Goal: Task Accomplishment & Management: Complete application form

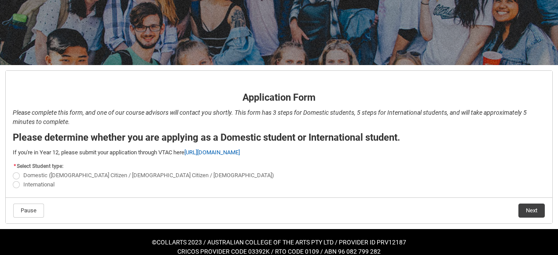
scroll to position [118, 0]
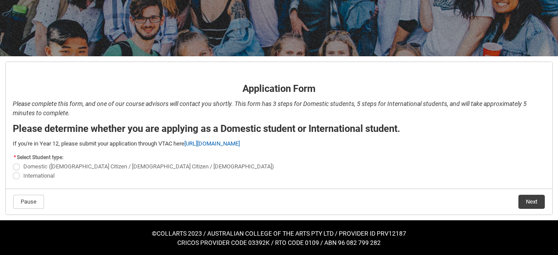
click at [17, 178] on span "REDU_Application_Form_for_Applicant flow" at bounding box center [16, 176] width 7 height 7
click at [13, 171] on input "International" at bounding box center [12, 171] width 0 height 0
radio input "true"
click at [527, 197] on button "Next" at bounding box center [531, 202] width 26 height 14
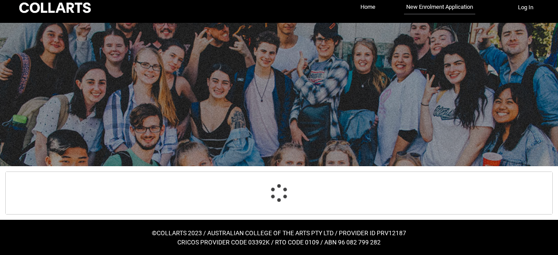
select select "choice_No"
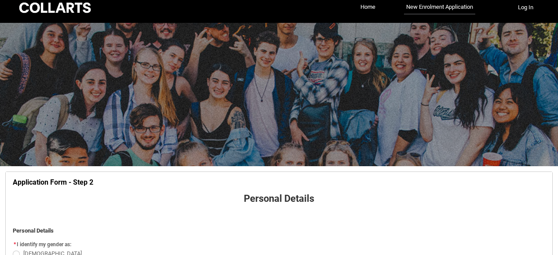
scroll to position [92, 0]
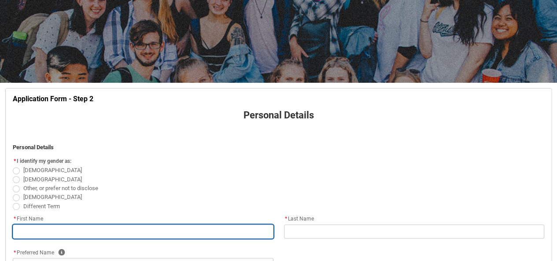
click at [81, 234] on input "REDU_Application_Form_for_Applicant flow" at bounding box center [143, 231] width 261 height 14
type lightning-primitive-input-simple "Most. Afrin"
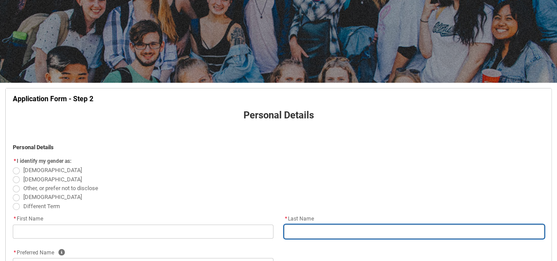
type lightning-primitive-input-simple "[PERSON_NAME]"
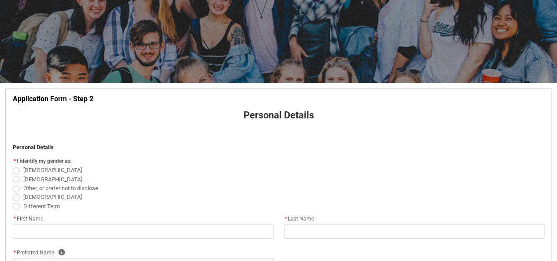
type lightning-primitive-input-simple "[EMAIL_ADDRESS][DOMAIN_NAME]"
type lightning-primitive-input-simple "[PHONE_NUMBER]"
type lightning-select "Citizenship_Country.[DEMOGRAPHIC_DATA]"
type lightning-primitive-input-simple "[STREET_ADDRESS]"
type lightning-primitive-input-simple "[GEOGRAPHIC_DATA]"
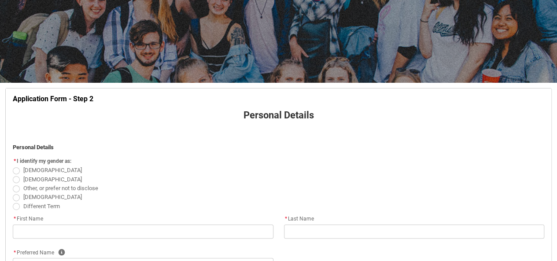
type lightning-primitive-input-simple "1213"
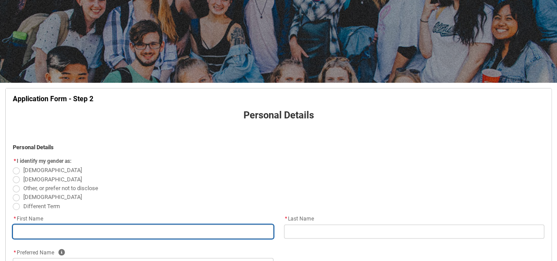
type input "Most. Afrin"
type input "[PERSON_NAME]"
type input "[EMAIL_ADDRESS][DOMAIN_NAME]"
type input "[PHONE_NUMBER]"
select select "Citizenship_Country.[DEMOGRAPHIC_DATA]"
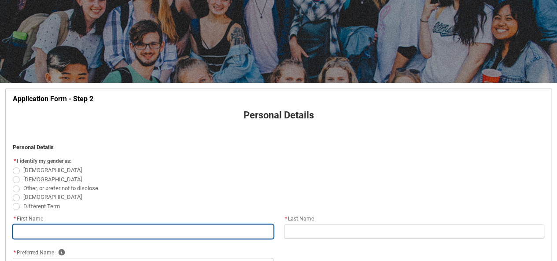
type input "[STREET_ADDRESS]"
type input "[GEOGRAPHIC_DATA]"
type input "1213"
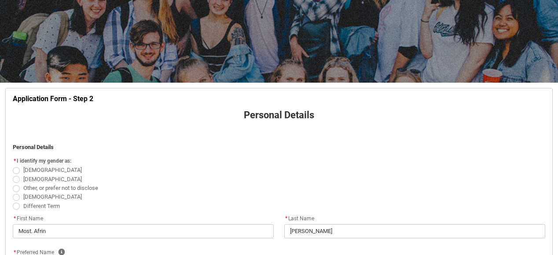
drag, startPoint x: 554, startPoint y: 114, endPoint x: 555, endPoint y: 125, distance: 10.6
drag, startPoint x: 557, startPoint y: 129, endPoint x: 558, endPoint y: 140, distance: 10.6
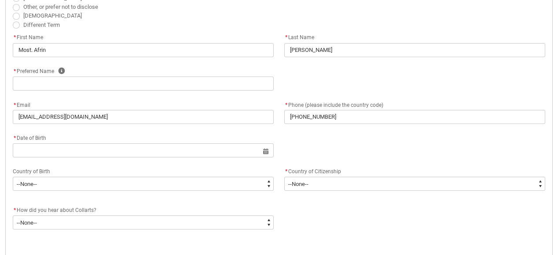
scroll to position [228, 0]
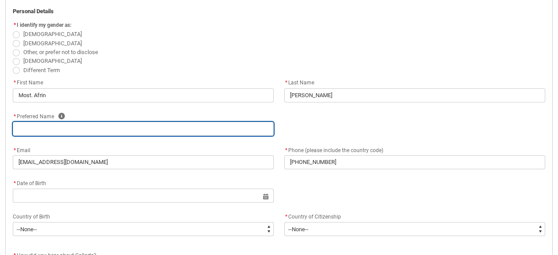
click at [127, 126] on input "REDU_Application_Form_for_Applicant flow" at bounding box center [143, 129] width 261 height 14
type lightning-primitive-input-simple "a"
type input "a"
type lightning-primitive-input-simple "af"
type input "af"
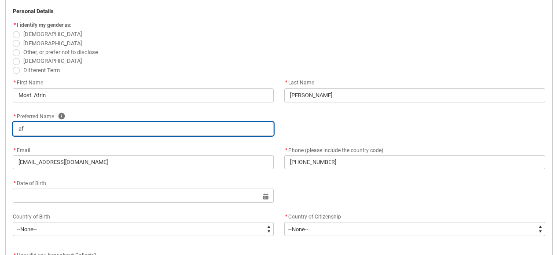
type lightning-primitive-input-simple "afr"
type input "afr"
type lightning-primitive-input-simple "afri"
type input "afri"
type lightning-primitive-input-simple "afrin"
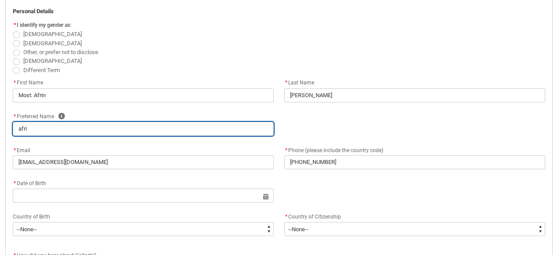
type input "afrin"
click at [21, 130] on input "afrin" at bounding box center [143, 129] width 261 height 14
type lightning-primitive-input-simple "Afrin"
type input "Afrin"
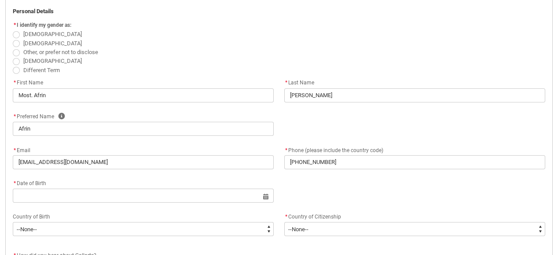
click at [318, 195] on div "* Date of Birth Select a date for Format: [DATE]" at bounding box center [278, 194] width 543 height 33
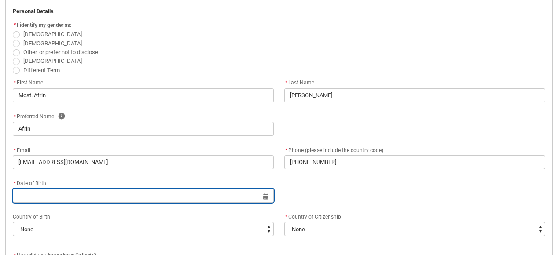
click at [172, 195] on input "REDU_Application_Form_for_Applicant flow" at bounding box center [143, 196] width 261 height 14
select select "2025"
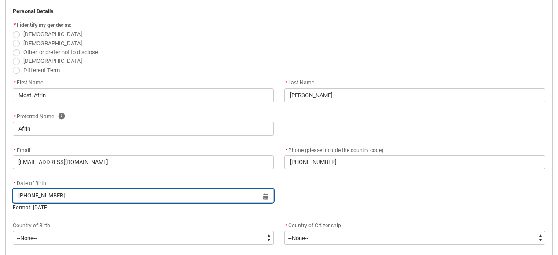
type input "[DATE]"
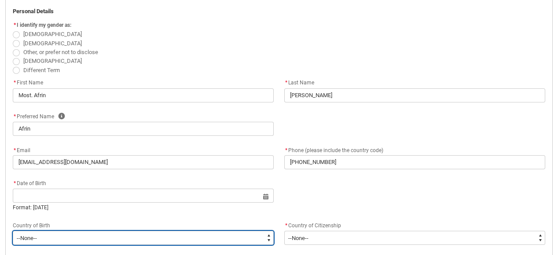
click at [62, 235] on select "--None-- [GEOGRAPHIC_DATA][PERSON_NAME] ([GEOGRAPHIC_DATA]) 7201 [GEOGRAPHIC_DA…" at bounding box center [143, 238] width 261 height 14
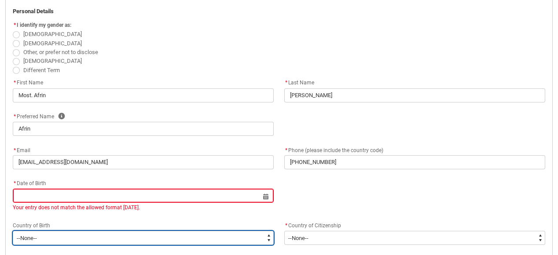
type lightning-select "Birth_Country.7101"
click at [13, 231] on select "--None-- [GEOGRAPHIC_DATA][PERSON_NAME] ([GEOGRAPHIC_DATA]) 7201 [GEOGRAPHIC_DA…" at bounding box center [143, 238] width 261 height 14
select select "Birth_Country.7101"
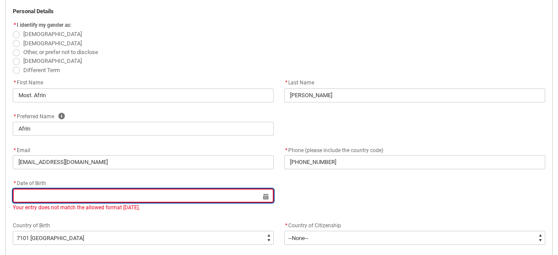
click at [189, 201] on input "REDU_Application_Form_for_Applicant flow" at bounding box center [143, 196] width 261 height 14
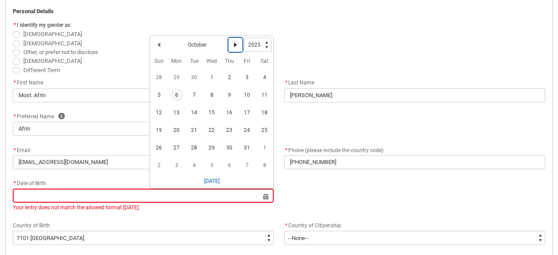
click at [235, 46] on lightning-primitive-icon "Date picker: October" at bounding box center [235, 45] width 6 height 6
click at [235, 46] on lightning-primitive-icon "Date picker: November" at bounding box center [235, 45] width 6 height 6
click at [235, 46] on lightning-primitive-icon "Date picker: December" at bounding box center [235, 45] width 6 height 6
click at [157, 47] on lightning-primitive-icon "Date picker: January" at bounding box center [159, 45] width 6 height 6
select select "2025"
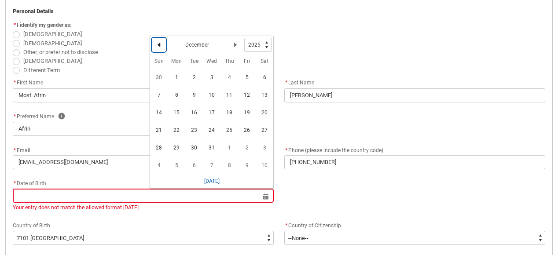
click at [157, 47] on lightning-primitive-icon "Date picker: December" at bounding box center [159, 45] width 6 height 6
click at [162, 167] on span "30" at bounding box center [159, 165] width 14 height 14
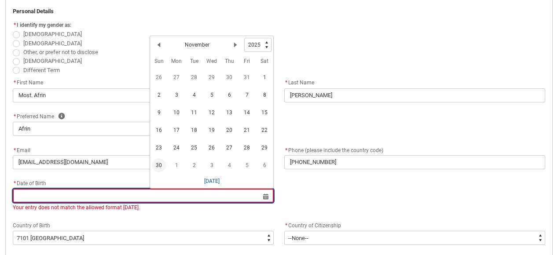
type lightning-datepicker "[DATE]"
type lightning-input "[DATE]"
type input "[DATE]"
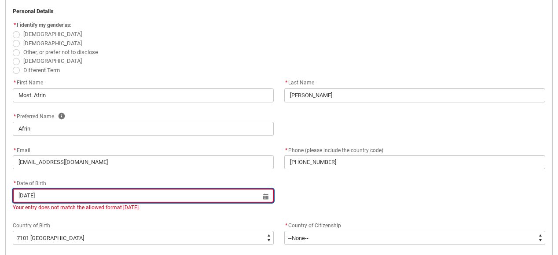
drag, startPoint x: 37, startPoint y: 193, endPoint x: 56, endPoint y: 198, distance: 20.0
click at [56, 198] on input "[DATE]" at bounding box center [143, 196] width 261 height 14
select select "2025"
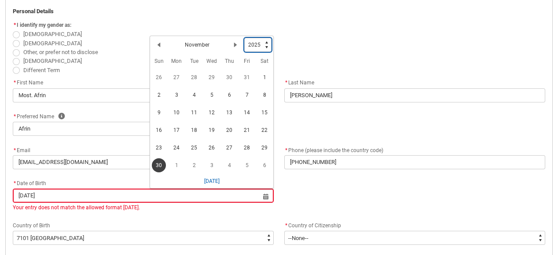
click at [265, 40] on select "1925 1926 1927 1928 1929 1930 1931 1932 1933 1934 1935 1936 1937 1938 1939 1940…" at bounding box center [257, 45] width 27 height 14
click at [267, 46] on select "1925 1926 1927 1928 1929 1930 1931 1932 1933 1934 1935 1936 1937 1938 1939 1940…" at bounding box center [257, 45] width 27 height 14
type lightning-select "1989"
click at [244, 38] on select "1925 1926 1927 1928 1929 1930 1931 1932 1933 1934 1935 1936 1937 1938 1939 1940…" at bounding box center [257, 45] width 27 height 14
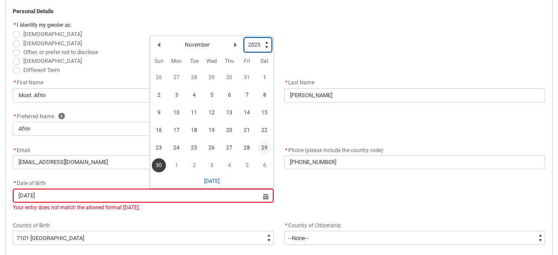
select select "1989"
click at [310, 33] on span "[DEMOGRAPHIC_DATA]" at bounding box center [279, 34] width 533 height 9
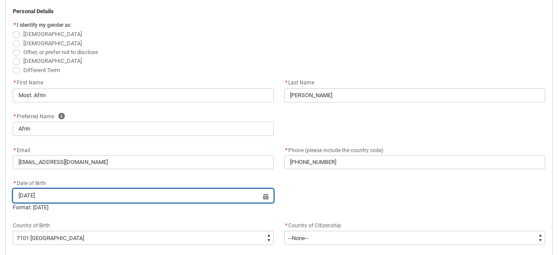
click at [264, 199] on input "[DATE]" at bounding box center [143, 196] width 261 height 14
select select "2025"
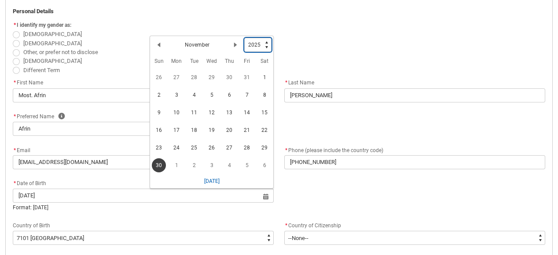
drag, startPoint x: 266, startPoint y: 41, endPoint x: 268, endPoint y: 36, distance: 6.0
click at [268, 36] on div "Previous Month November Next Month Pick a Year [DATE] 1926 1927 1928 1929 1930 …" at bounding box center [211, 45] width 123 height 18
type lightning-select "1989"
click at [244, 38] on select "1925 1926 1927 1928 1929 1930 1931 1932 1933 1934 1935 1936 1937 1938 1939 1940…" at bounding box center [257, 45] width 27 height 14
select select "1989"
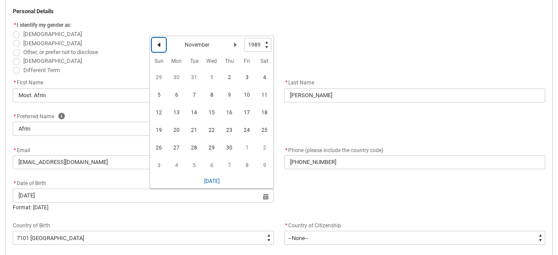
click at [158, 48] on button "Previous Month" at bounding box center [159, 45] width 14 height 14
click at [235, 44] on lightning-primitive-icon "Date picker: October" at bounding box center [235, 45] width 6 height 6
click at [307, 44] on span "[DEMOGRAPHIC_DATA]" at bounding box center [279, 43] width 533 height 9
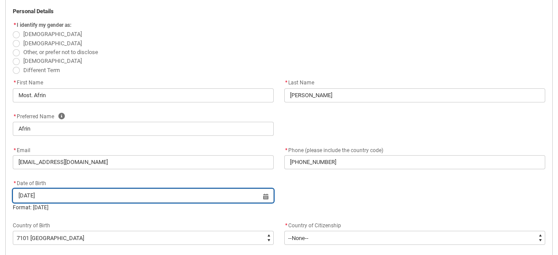
drag, startPoint x: 39, startPoint y: 195, endPoint x: 102, endPoint y: 195, distance: 63.4
click at [102, 195] on input "[DATE]" at bounding box center [143, 196] width 261 height 14
select select "2025"
type input "[DATE]"
type lightning-datepicker "[DATE]"
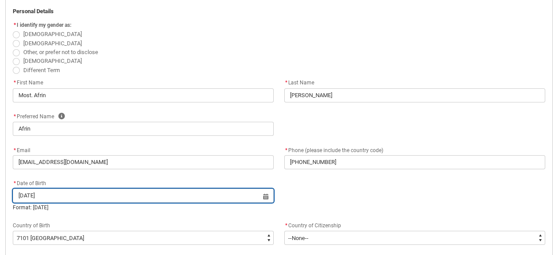
type lightning-input "[DATE]"
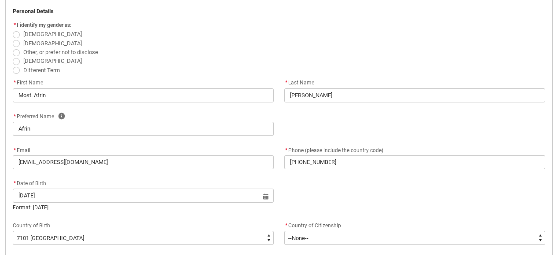
click at [213, 220] on div "* Date of Birth [DEMOGRAPHIC_DATA] Select a date for Format: [DATE]" at bounding box center [278, 199] width 543 height 42
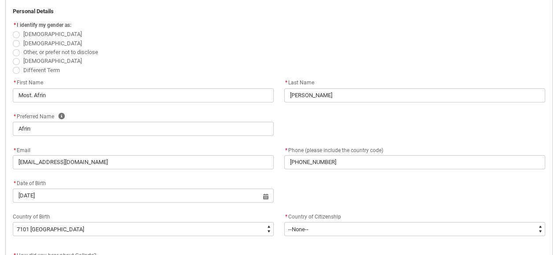
click at [205, 207] on div "* Date of Birth [DEMOGRAPHIC_DATA] Select a date for Format: [DATE]" at bounding box center [278, 194] width 543 height 33
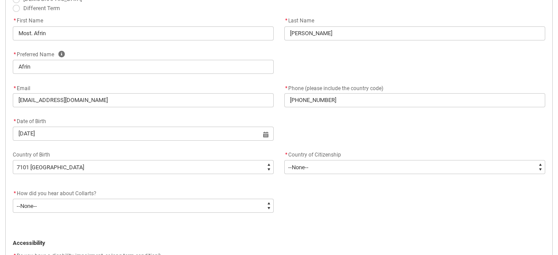
scroll to position [327, 0]
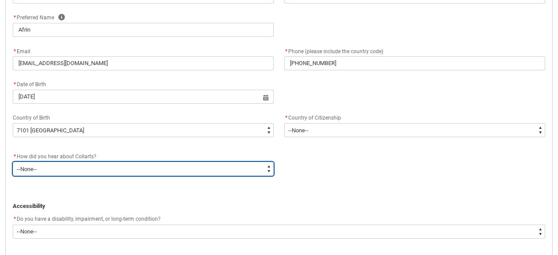
click at [236, 170] on select "--None-- Advertising - Facebook Advertising - Google Advertising - Instagram Ad…" at bounding box center [143, 169] width 261 height 14
type lightning-select "Heard_About_Collarts_Picklist.Advertising - Google"
click at [13, 162] on select "--None-- Advertising - Facebook Advertising - Google Advertising - Instagram Ad…" at bounding box center [143, 169] width 261 height 14
select select "Heard_About_Collarts_Picklist.Advertising - Google"
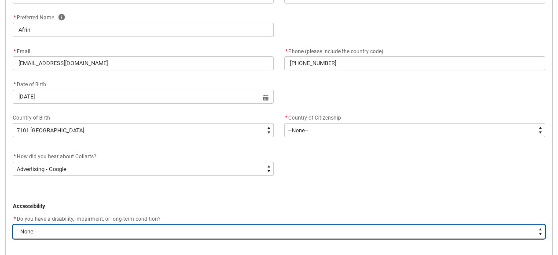
click at [303, 232] on select "--None-- Yes No" at bounding box center [279, 232] width 533 height 14
type lightning-select "No_TextChoice"
click at [13, 225] on select "--None-- Yes No" at bounding box center [279, 232] width 533 height 14
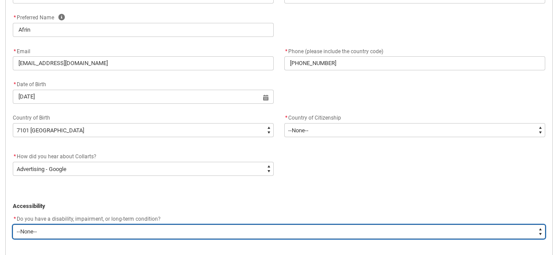
select select "No_TextChoice"
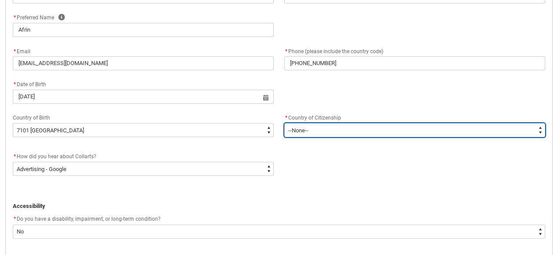
click at [501, 127] on select "--[GEOGRAPHIC_DATA]-- [GEOGRAPHIC_DATA] [GEOGRAPHIC_DATA] [GEOGRAPHIC_DATA] [GE…" at bounding box center [414, 130] width 261 height 14
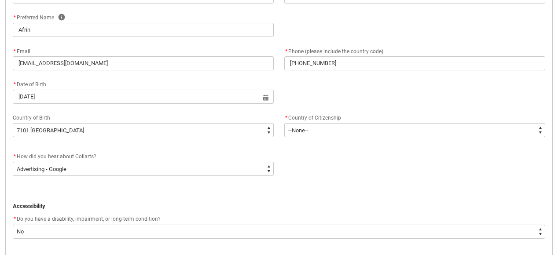
click at [501, 172] on div "* How did you hear about Collarts? * --None-- Advertising - Facebook Advertisin…" at bounding box center [278, 167] width 543 height 33
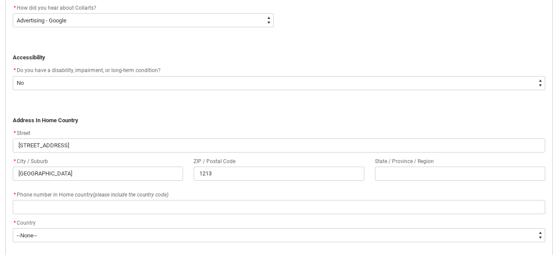
scroll to position [481, 0]
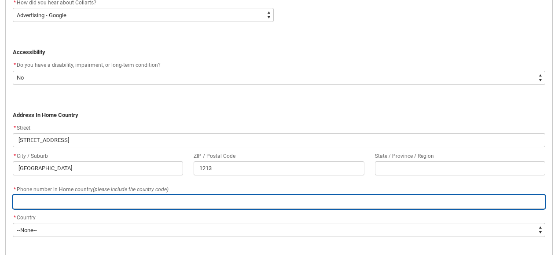
click at [92, 200] on input "REDU_Application_Form_for_Applicant flow" at bounding box center [279, 202] width 533 height 14
type lightning-primitive-input-simple "01775227432"
type input "01775227432"
click at [18, 203] on input "01775227432" at bounding box center [279, 202] width 533 height 14
type lightning-primitive-input-simple "[PHONE_NUMBER]"
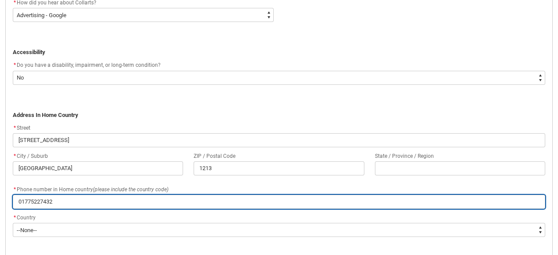
type input "[PHONE_NUMBER]"
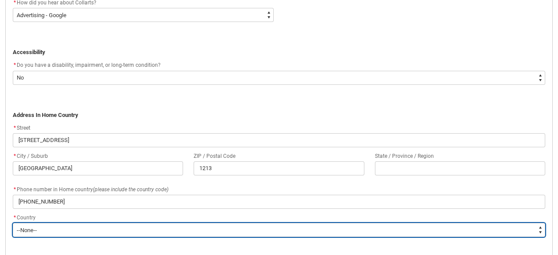
click at [415, 231] on select "--None-- [GEOGRAPHIC_DATA] ([GEOGRAPHIC_DATA]) [GEOGRAPHIC_DATA] [GEOGRAPHIC_DA…" at bounding box center [279, 230] width 533 height 14
type lightning-select "Country_Choice.7101"
click at [13, 223] on select "--None-- [GEOGRAPHIC_DATA] ([GEOGRAPHIC_DATA]) [GEOGRAPHIC_DATA] [GEOGRAPHIC_DA…" at bounding box center [279, 230] width 533 height 14
select select "Country_Choice.7101"
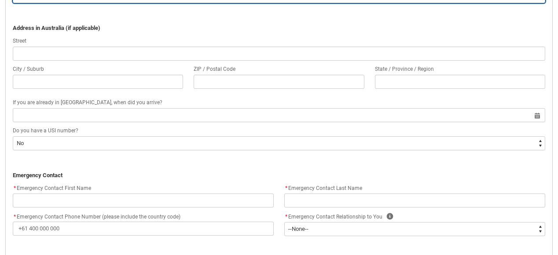
scroll to position [724, 0]
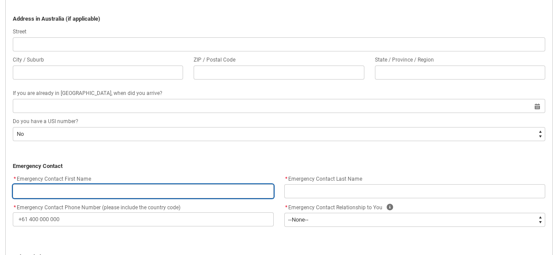
click at [68, 189] on input "REDU_Application_Form_for_Applicant flow" at bounding box center [143, 191] width 261 height 14
type lightning-primitive-input-simple "+"
type input "+"
type lightning-primitive-input-simple "+8"
type input "+8"
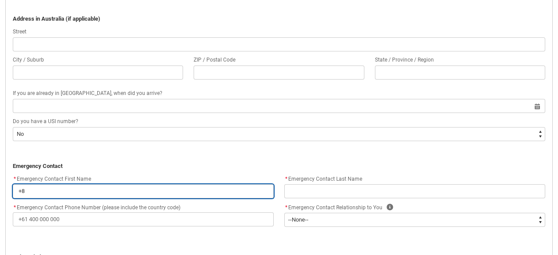
type lightning-primitive-input-simple "+88"
type input "+88"
type lightning-primitive-input-simple "+880"
type input "+880"
type lightning-primitive-input-simple "+880"
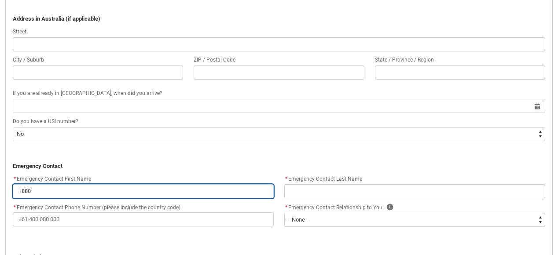
type input "+880"
type lightning-primitive-input-simple "+880 1"
type input "+880 1"
type lightning-primitive-input-simple "+880 17"
type input "+880 17"
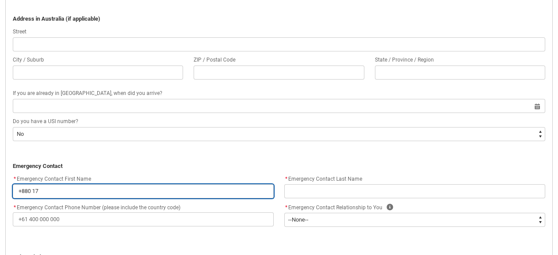
type lightning-primitive-input-simple "+880 171"
type input "+880 171"
type lightning-primitive-input-simple "[PHONE_NUMBER]"
type input "[PHONE_NUMBER]"
type lightning-primitive-input-simple "[PHONE_NUMBER]"
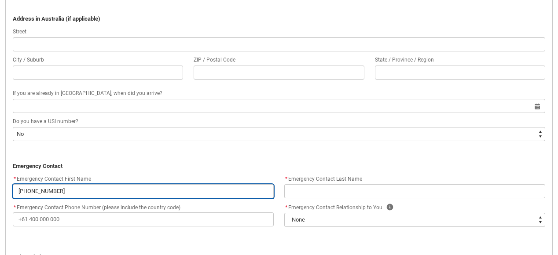
type input "[PHONE_NUMBER]"
type lightning-primitive-input-simple "[PHONE_NUMBER]"
type input "[PHONE_NUMBER]"
type lightning-primitive-input-simple "+880 1717138"
type input "+880 1717138"
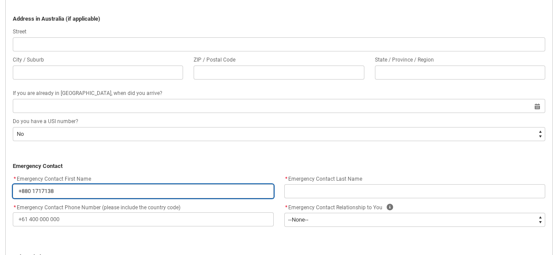
type lightning-primitive-input-simple "[PHONE_NUMBER]"
type input "[PHONE_NUMBER]"
type lightning-primitive-input-simple "[PHONE_NUMBER]"
type input "[PHONE_NUMBER]"
type lightning-primitive-input-simple "[PHONE_NUMBER]"
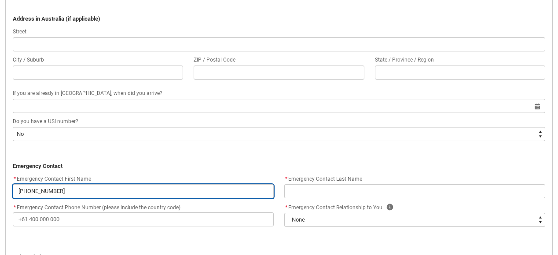
type input "[PHONE_NUMBER]"
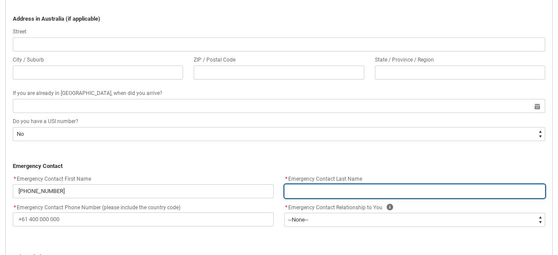
click at [302, 188] on input "REDU_Application_Form_for_Applicant flow" at bounding box center [414, 191] width 261 height 14
type lightning-primitive-input-simple "A"
type input "A"
type lightning-primitive-input-simple "Al"
type input "Al"
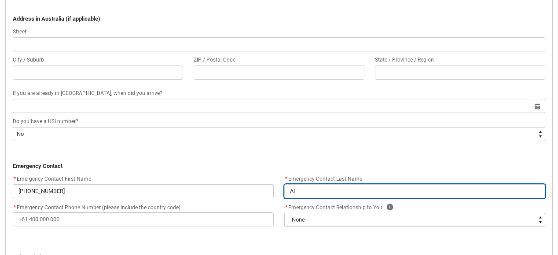
type lightning-primitive-input-simple "Ala"
type input "Ala"
type lightning-primitive-input-simple "Alam"
type input "Alam"
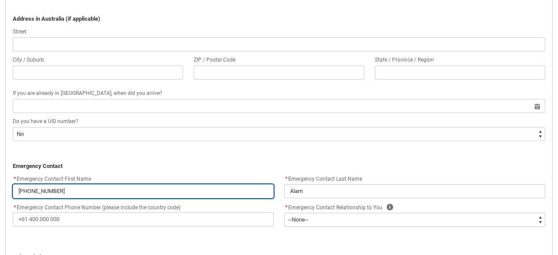
drag, startPoint x: 70, startPoint y: 189, endPoint x: 5, endPoint y: 186, distance: 64.8
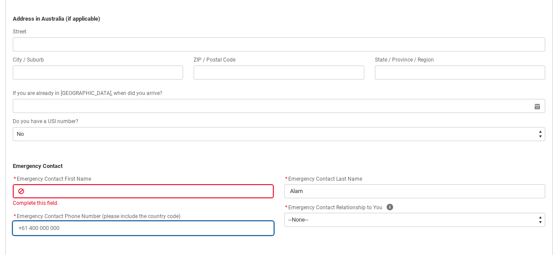
click at [77, 214] on div "* Emergency Contact Phone Number (please include the country code)" at bounding box center [143, 223] width 261 height 25
click at [66, 230] on input "* Emergency Contact Phone Number (please include the country code)" at bounding box center [143, 228] width 261 height 14
paste input "[PHONE_NUMBER]"
type lightning-primitive-input-simple "[PHONE_NUMBER]"
type input "[PHONE_NUMBER]"
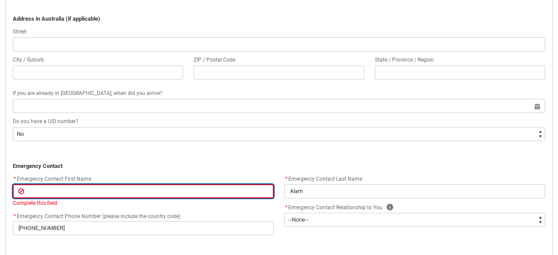
click at [44, 188] on input "REDU_Application_Form_for_Applicant flow" at bounding box center [143, 191] width 261 height 14
drag, startPoint x: 44, startPoint y: 192, endPoint x: -6, endPoint y: 190, distance: 49.3
type lightning-primitive-input-simple "M"
type input "M"
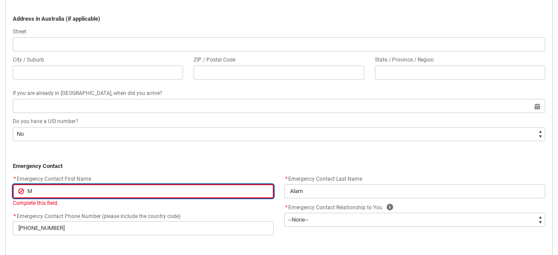
type lightning-primitive-input-simple "MD"
type input "MD"
type lightning-primitive-input-simple "MD"
type input "MD"
type lightning-primitive-input-simple "MD R"
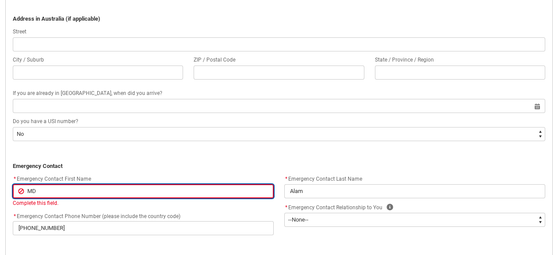
type input "MD R"
type lightning-primitive-input-simple "MD [PERSON_NAME]"
type input "MD [PERSON_NAME]"
type lightning-primitive-input-simple "MD Raz"
type input "MD Raz"
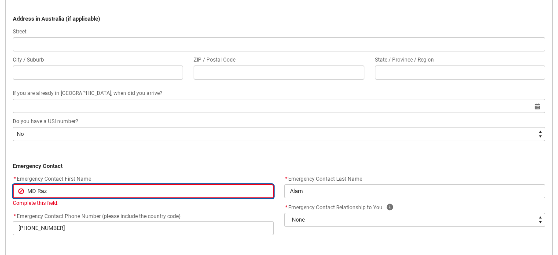
type lightning-primitive-input-simple "MD [PERSON_NAME]"
type input "MD [PERSON_NAME]"
type lightning-primitive-input-simple "MD [PERSON_NAME]"
type input "MD [PERSON_NAME]"
type lightning-primitive-input-simple "MD Razone"
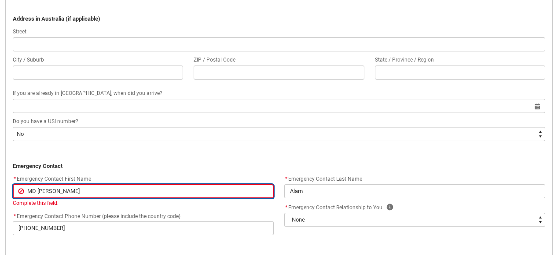
type input "MD Razone"
type lightning-primitive-input-simple "MD Razone"
type input "MD Razone"
click at [21, 189] on input "MD Razone" at bounding box center [143, 191] width 261 height 14
drag, startPoint x: 57, startPoint y: 192, endPoint x: -6, endPoint y: 192, distance: 62.5
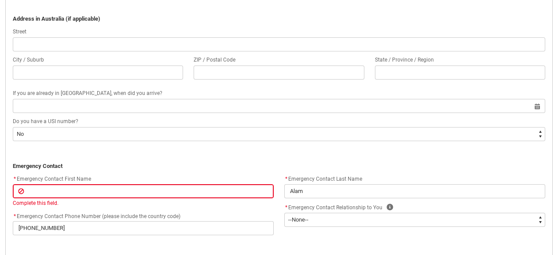
click at [64, 205] on div "Complete this field." at bounding box center [143, 203] width 261 height 8
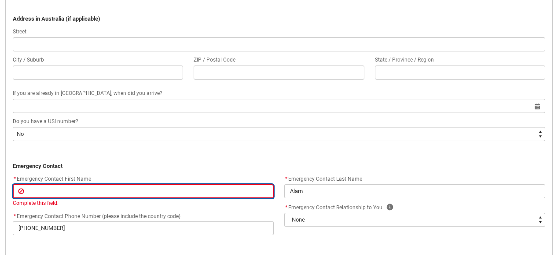
type lightning-primitive-input-simple "MD Razone"
type input "MD Razone"
type lightning-primitive-input-simple "[PHONE_NUMBER]"
type input "[PHONE_NUMBER]"
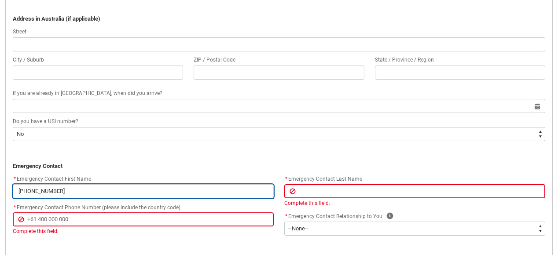
drag, startPoint x: 74, startPoint y: 190, endPoint x: 3, endPoint y: 190, distance: 71.3
type lightning-primitive-input-simple "M"
type input "M"
type lightning-primitive-input-simple "MD"
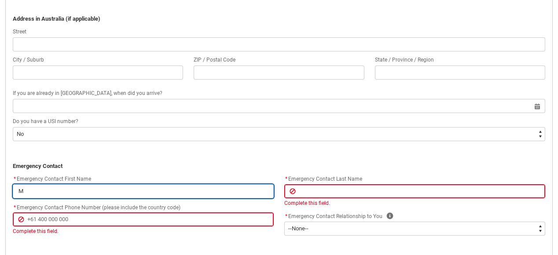
type input "MD"
type lightning-primitive-input-simple "MD"
type input "MD"
type lightning-primitive-input-simple "MD R"
type input "MD R"
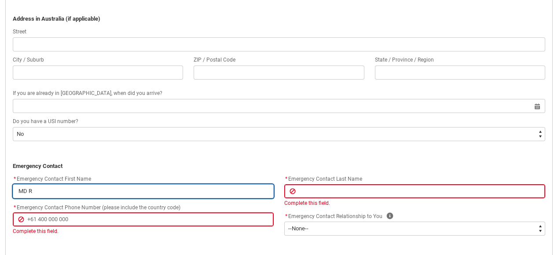
type lightning-primitive-input-simple "MD [PERSON_NAME]"
type input "MD [PERSON_NAME]"
type lightning-primitive-input-simple "MD Raz"
type input "MD Raz"
type lightning-primitive-input-simple "MD [PERSON_NAME]"
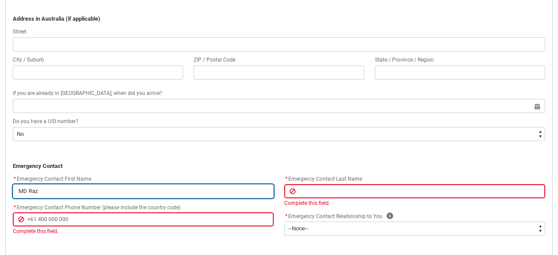
type input "MD [PERSON_NAME]"
type lightning-primitive-input-simple "MD [PERSON_NAME]"
type input "MD [PERSON_NAME]"
type lightning-primitive-input-simple "MD Razone"
type input "MD Razone"
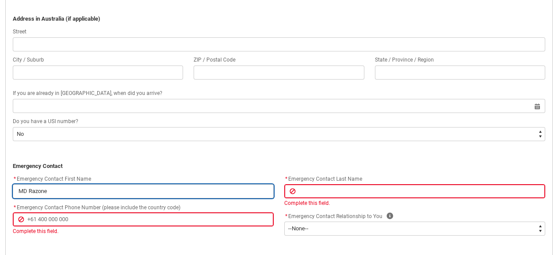
type lightning-primitive-input-simple "MD Razone"
type input "MD Razone"
type lightning-primitive-input-simple "MD Razone A"
type input "MD Razone A"
type lightning-primitive-input-simple "MD Razone Al"
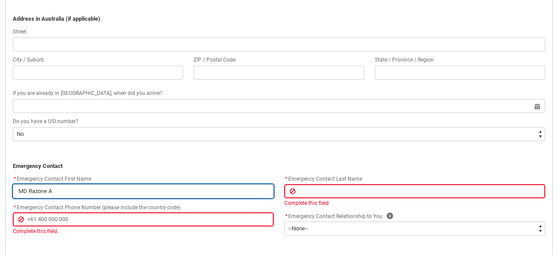
type input "MD Razone Al"
type lightning-primitive-input-simple "MD [PERSON_NAME]"
type input "MD [PERSON_NAME]"
type lightning-primitive-input-simple "MD [PERSON_NAME]"
type input "MD [PERSON_NAME]"
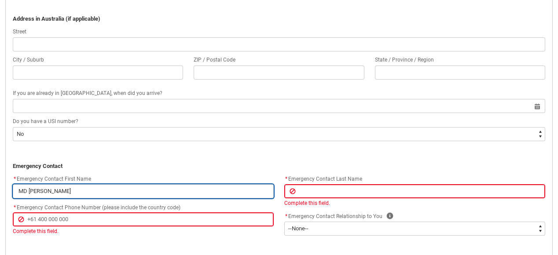
click at [26, 194] on input "MD [PERSON_NAME]" at bounding box center [143, 191] width 261 height 14
type lightning-primitive-input-simple "M Razone Alam"
type input "M Razone Alam"
type lightning-primitive-input-simple "Md Razone Alam"
type input "Md Razone Alam"
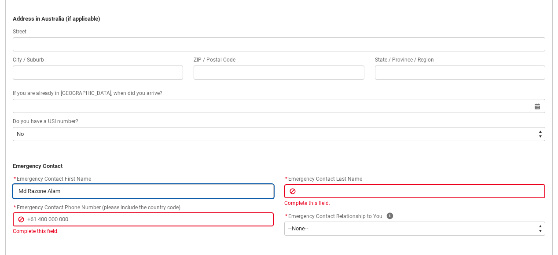
type lightning-primitive-input-simple "M Razone Alam"
type input "M Razone Alam"
type lightning-primitive-input-simple "MD [PERSON_NAME]"
type input "MD [PERSON_NAME]"
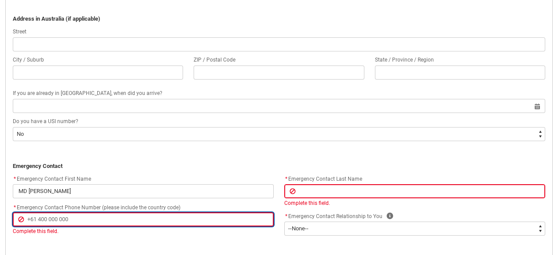
click at [72, 220] on input "* Emergency Contact Phone Number (please include the country code)" at bounding box center [143, 220] width 261 height 14
type lightning-primitive-input-simple "+"
type input "+"
type lightning-primitive-input-simple "+0"
type input "+0"
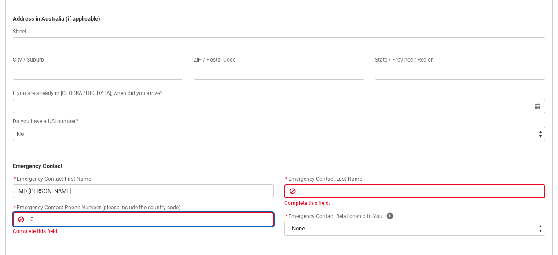
type lightning-primitive-input-simple "+"
type input "+"
type lightning-primitive-input-simple "+8"
type input "+8"
type lightning-primitive-input-simple "+88"
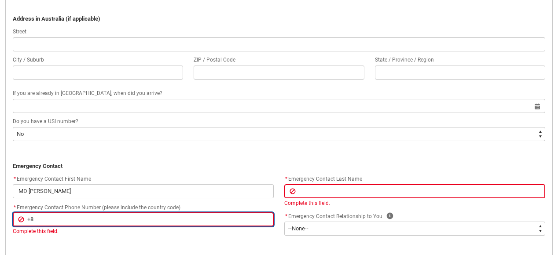
type input "+88"
type lightning-primitive-input-simple "+880"
type input "+880"
type lightning-primitive-input-simple "+880"
type input "+880"
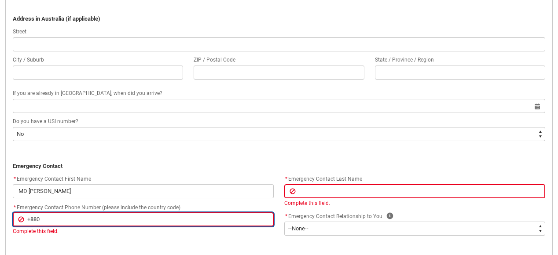
type lightning-primitive-input-simple "+880 1"
type input "+880 1"
type lightning-primitive-input-simple "+880 17"
type input "+880 17"
type lightning-primitive-input-simple "+880 171"
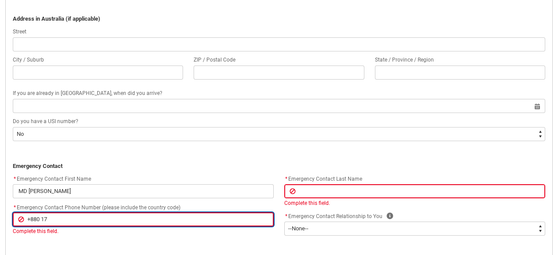
type input "+880 171"
type lightning-primitive-input-simple "[PHONE_NUMBER]"
type input "[PHONE_NUMBER]"
type lightning-primitive-input-simple "[PHONE_NUMBER]"
type input "[PHONE_NUMBER]"
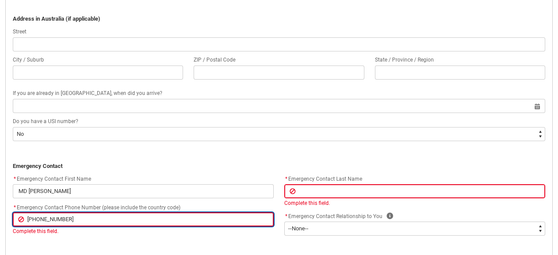
type lightning-primitive-input-simple "[PHONE_NUMBER]"
type input "[PHONE_NUMBER]"
type lightning-primitive-input-simple "+880 1717138"
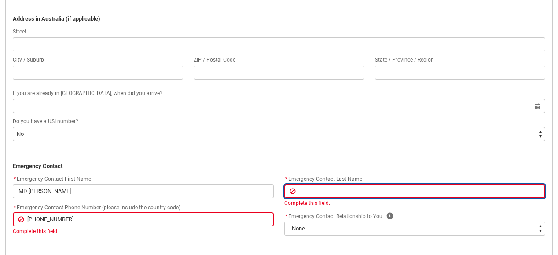
click at [334, 187] on input "REDU_Application_Form_for_Applicant flow" at bounding box center [414, 191] width 261 height 14
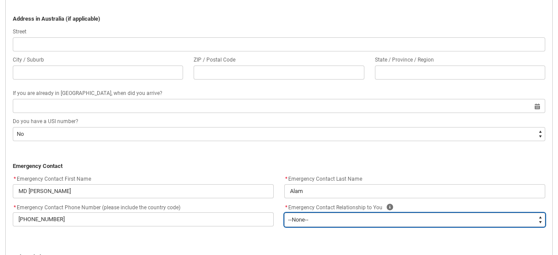
click at [339, 231] on div "* Emergency Contact First Name MD [PERSON_NAME] * Emergency Contact Phone Numbe…" at bounding box center [278, 205] width 543 height 62
click at [284, 213] on select "--None-- Mother Father Sibling Child Partner Relation Friend" at bounding box center [414, 220] width 261 height 14
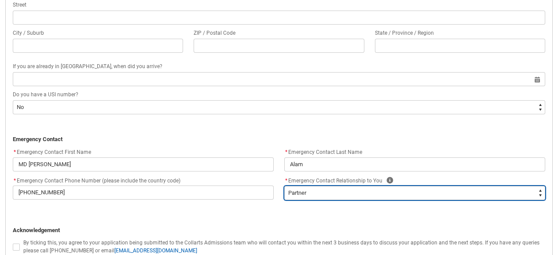
scroll to position [860, 0]
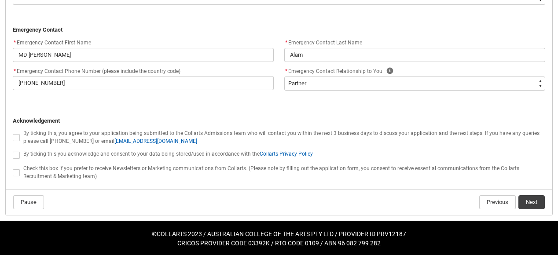
click at [18, 138] on span "REDU_Application_Form_for_Applicant flow" at bounding box center [16, 137] width 7 height 7
click at [13, 133] on input "REDU_Application_Form_for_Applicant flow" at bounding box center [12, 132] width 0 height 0
click at [15, 154] on span "REDU_Application_Form_for_Applicant flow" at bounding box center [16, 155] width 7 height 7
click at [13, 151] on input "REDU_Application_Form_for_Applicant flow" at bounding box center [12, 150] width 0 height 0
click at [14, 170] on span "REDU_Application_Form_for_Applicant flow" at bounding box center [16, 172] width 7 height 7
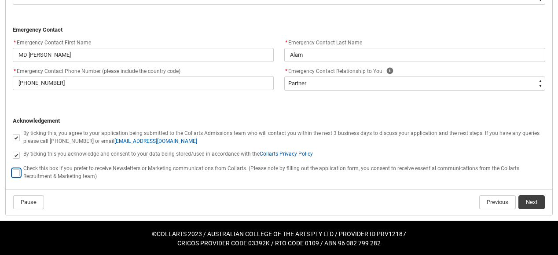
click at [13, 168] on input "REDU_Application_Form_for_Applicant flow" at bounding box center [12, 168] width 0 height 0
click at [532, 201] on button "Next" at bounding box center [531, 202] width 26 height 14
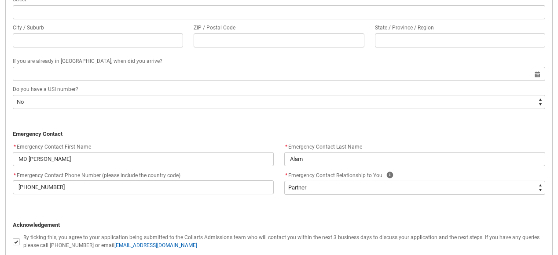
scroll to position [869, 0]
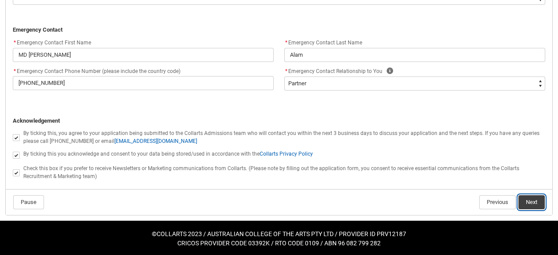
click at [537, 204] on button "Next" at bounding box center [531, 202] width 26 height 14
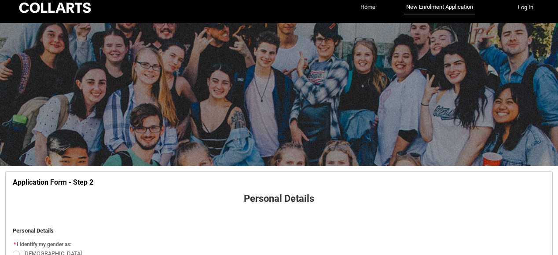
scroll to position [92, 0]
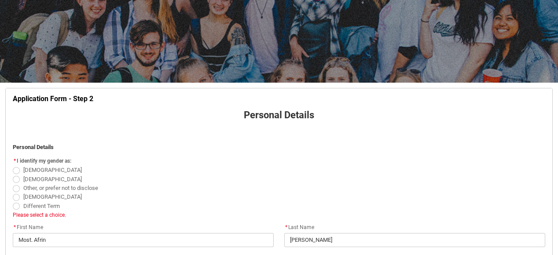
click at [37, 209] on span "Different Term" at bounding box center [41, 206] width 37 height 7
click at [13, 202] on input "Different Term" at bounding box center [12, 201] width 0 height 0
click at [14, 170] on span "REDU_Application_Form_for_Applicant flow" at bounding box center [16, 170] width 7 height 7
click at [13, 166] on input "[DEMOGRAPHIC_DATA]" at bounding box center [12, 165] width 0 height 0
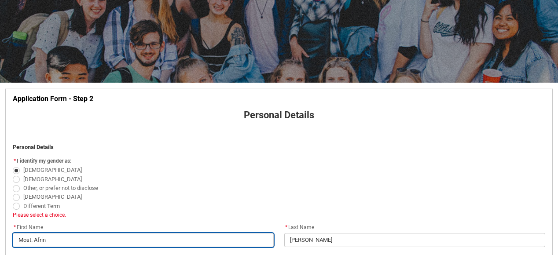
drag, startPoint x: 34, startPoint y: 240, endPoint x: 116, endPoint y: 248, distance: 82.2
click at [116, 248] on flowruntime-screen-field "* First Name Most. Afrin" at bounding box center [143, 237] width 272 height 28
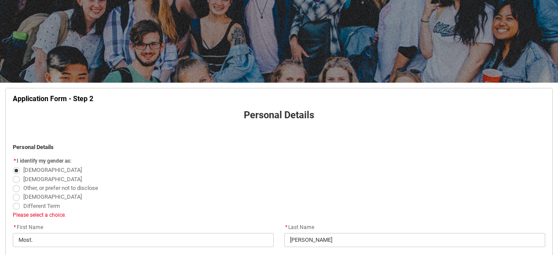
click at [191, 187] on span "Other, or prefer not to disclose" at bounding box center [279, 188] width 533 height 9
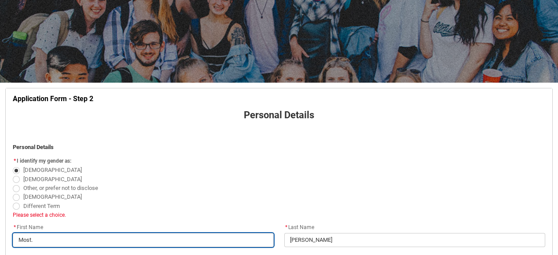
click at [48, 240] on input "Most." at bounding box center [143, 240] width 261 height 14
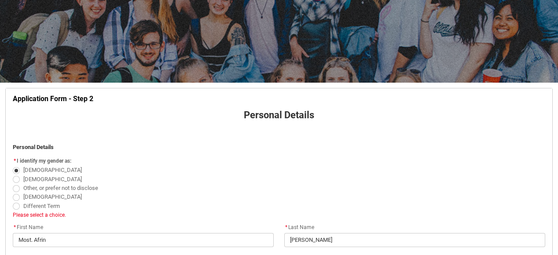
click at [40, 214] on span "Please select a choice." at bounding box center [39, 215] width 53 height 6
click at [17, 225] on span "* First Name" at bounding box center [28, 227] width 30 height 6
click at [48, 220] on flowruntime-screen-field "* I identify my gender as: [DEMOGRAPHIC_DATA] [DEMOGRAPHIC_DATA] Other, or pref…" at bounding box center [278, 189] width 543 height 68
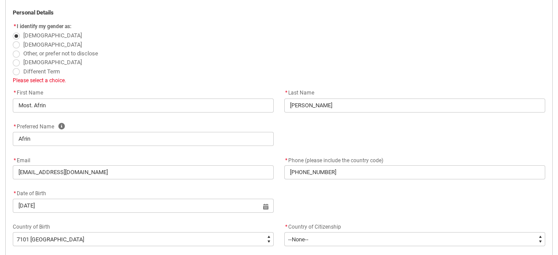
scroll to position [239, 0]
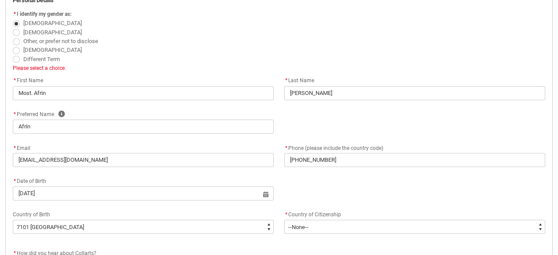
click at [53, 70] on span "Please select a choice." at bounding box center [39, 68] width 53 height 6
click at [25, 68] on span "Please select a choice." at bounding box center [39, 68] width 53 height 6
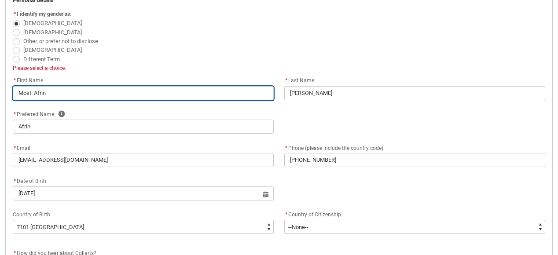
drag, startPoint x: 64, startPoint y: 92, endPoint x: -22, endPoint y: 93, distance: 86.7
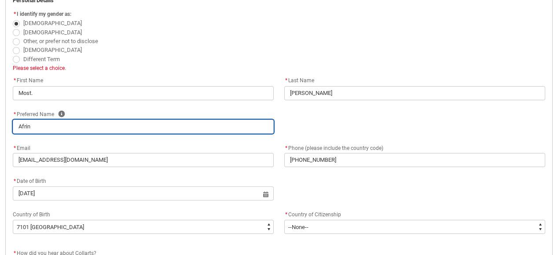
click at [188, 129] on input "Afrin" at bounding box center [143, 127] width 261 height 14
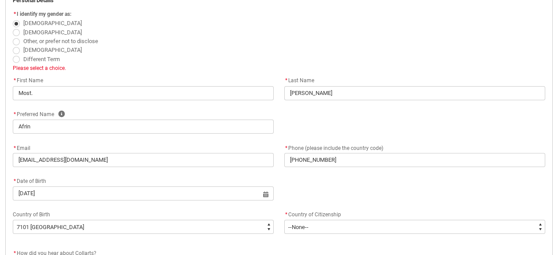
click at [195, 71] on div "Please select a choice." at bounding box center [279, 68] width 533 height 8
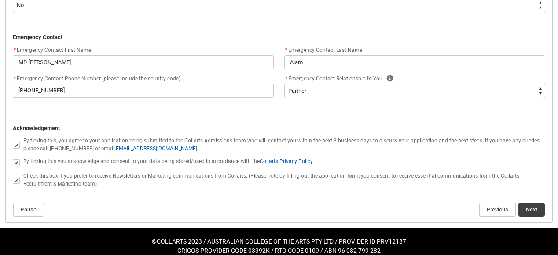
scroll to position [869, 0]
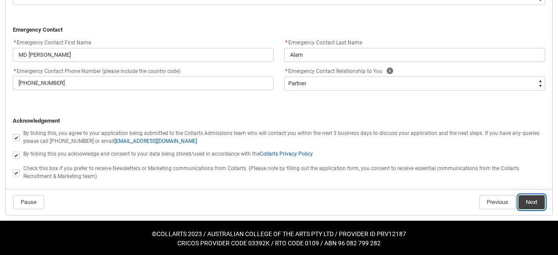
click at [531, 201] on button "Next" at bounding box center [531, 202] width 26 height 14
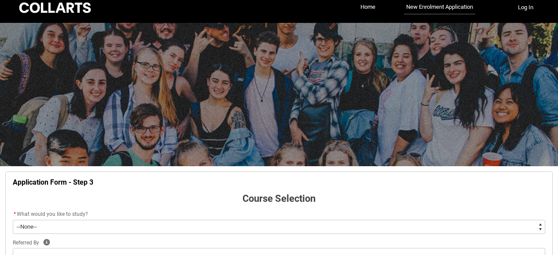
scroll to position [92, 0]
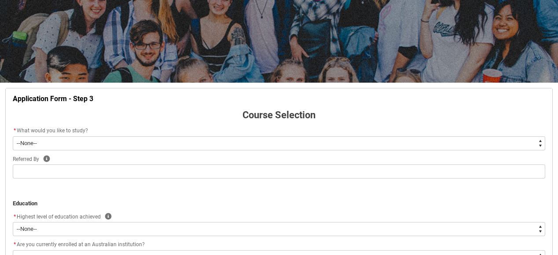
click at [92, 142] on select "--None-- Diploma Bachelor Post Graduate" at bounding box center [279, 143] width 533 height 14
click at [13, 136] on select "--None-- Diploma Bachelor Post Graduate" at bounding box center [279, 143] width 533 height 14
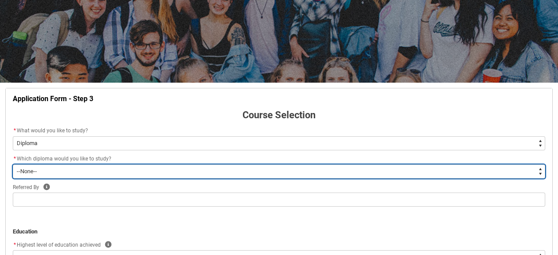
click at [100, 170] on select "--None-- Diploma of 2D Animation Diploma of Applied Business (Entertainment Man…" at bounding box center [279, 172] width 533 height 14
click at [13, 165] on select "--None-- Diploma of 2D Animation Diploma of Applied Business (Entertainment Man…" at bounding box center [279, 172] width 533 height 14
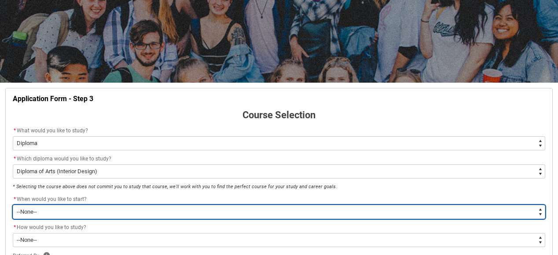
click at [517, 214] on select "--None-- Trimester 1 2026, starting [DATE]" at bounding box center [279, 212] width 533 height 14
click at [13, 205] on select "--None-- Trimester 1 2026, starting [DATE]" at bounding box center [279, 212] width 533 height 14
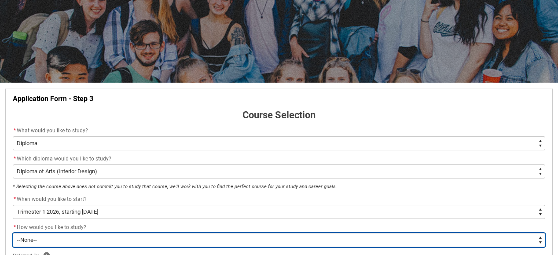
click at [528, 241] on select "--None-- On-campus Online" at bounding box center [279, 240] width 533 height 14
click at [13, 233] on select "--None-- On-campus Online" at bounding box center [279, 240] width 533 height 14
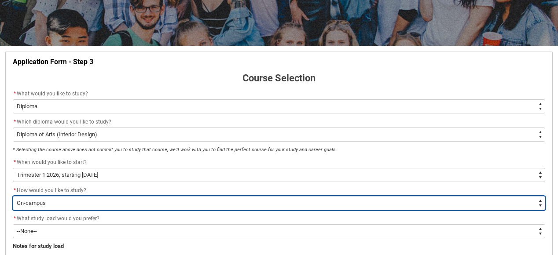
scroll to position [142, 0]
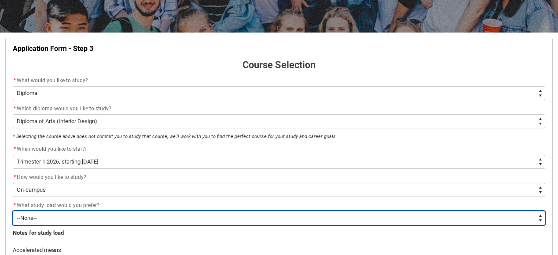
click at [493, 220] on select "--None-- Accelerated Learning Standard Delivery" at bounding box center [279, 218] width 533 height 14
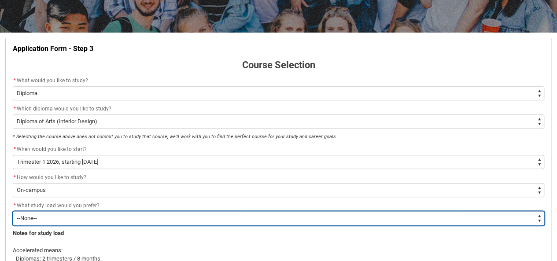
click at [534, 220] on select "--None-- Accelerated Learning Standard Delivery" at bounding box center [278, 218] width 531 height 14
click at [13, 211] on select "--None-- Accelerated Learning Standard Delivery" at bounding box center [278, 218] width 531 height 14
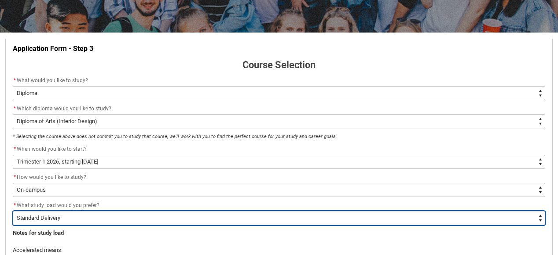
click at [516, 222] on select "--None-- Accelerated Learning Standard Delivery" at bounding box center [279, 218] width 533 height 14
click at [13, 211] on select "--None-- Accelerated Learning Standard Delivery" at bounding box center [279, 218] width 533 height 14
click at [143, 214] on select "--None-- Accelerated Learning Standard Delivery" at bounding box center [279, 218] width 533 height 14
click at [13, 211] on select "--None-- Accelerated Learning Standard Delivery" at bounding box center [279, 218] width 533 height 14
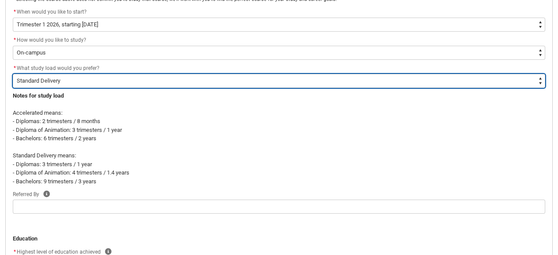
scroll to position [299, 0]
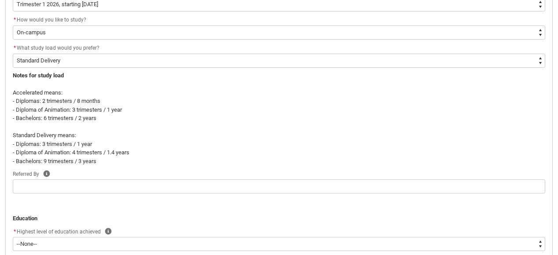
click at [529, 251] on flowruntime-screen-field "* Highest level of education achieved Help * --None-- Completed High School Com…" at bounding box center [278, 241] width 543 height 28
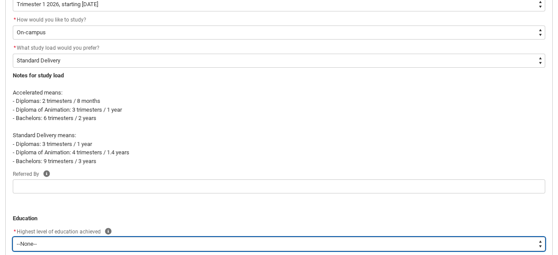
click at [542, 244] on select "--None-- Completed High School Completed a VET Course Completed Foundation Stud…" at bounding box center [279, 244] width 533 height 14
click at [13, 237] on select "--None-- Completed High School Completed a VET Course Completed Foundation Stud…" at bounding box center [279, 244] width 533 height 14
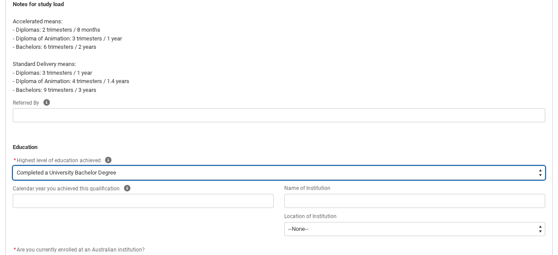
scroll to position [399, 0]
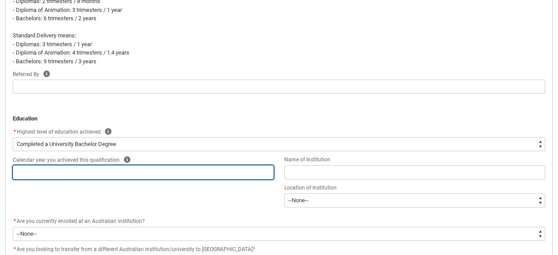
click at [221, 175] on input "REDU_Application_Form_for_Applicant flow" at bounding box center [143, 172] width 261 height 14
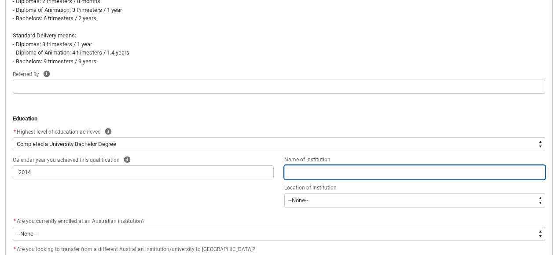
click at [467, 171] on input "REDU_Application_Form_for_Applicant flow" at bounding box center [414, 172] width 261 height 14
click at [312, 171] on input "[PERSON_NAME]" at bounding box center [414, 172] width 261 height 14
click at [347, 172] on input "[PERSON_NAME]" at bounding box center [414, 172] width 261 height 14
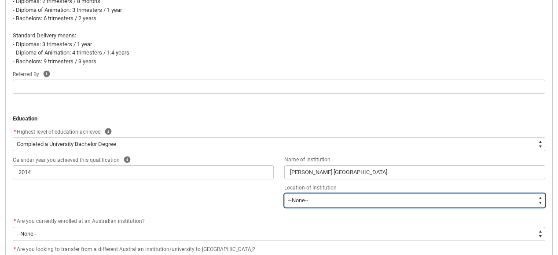
click at [374, 205] on select "--[GEOGRAPHIC_DATA]-- [GEOGRAPHIC_DATA] [GEOGRAPHIC_DATA] [GEOGRAPHIC_DATA] [GE…" at bounding box center [414, 201] width 261 height 14
click at [284, 194] on select "--[GEOGRAPHIC_DATA]-- [GEOGRAPHIC_DATA] [GEOGRAPHIC_DATA] [GEOGRAPHIC_DATA] [GE…" at bounding box center [414, 201] width 261 height 14
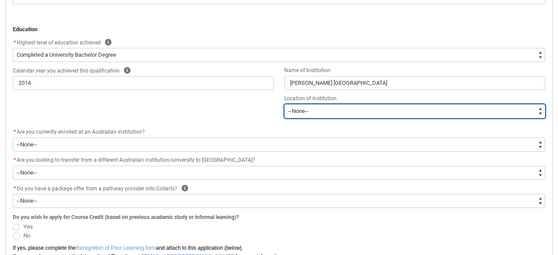
scroll to position [514, 0]
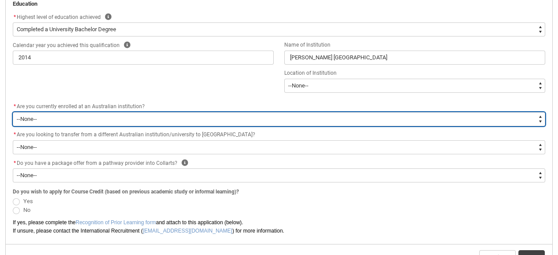
click at [40, 122] on select "--None-- Yes No" at bounding box center [279, 119] width 533 height 14
click at [13, 112] on select "--None-- Yes No" at bounding box center [279, 119] width 533 height 14
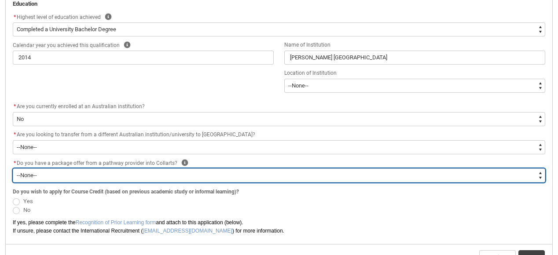
click at [71, 179] on select "--None-- Yes No" at bounding box center [279, 176] width 533 height 14
click at [13, 169] on select "--None-- Yes No" at bounding box center [279, 176] width 533 height 14
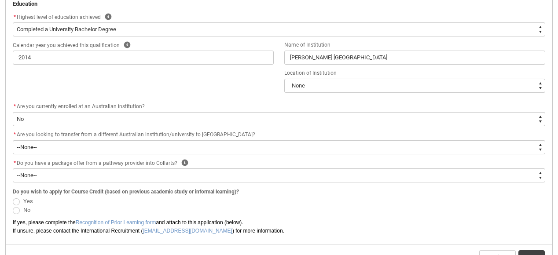
click at [15, 202] on span "REDU_Application_Form_for_Applicant flow" at bounding box center [16, 201] width 7 height 7
click at [13, 197] on input "Yes" at bounding box center [12, 196] width 0 height 0
click at [129, 221] on link "Recognition of Prior Learning form" at bounding box center [116, 223] width 81 height 6
click at [18, 200] on span "REDU_Application_Form_for_Applicant flow" at bounding box center [16, 201] width 7 height 7
click at [13, 197] on input "Yes" at bounding box center [12, 196] width 0 height 0
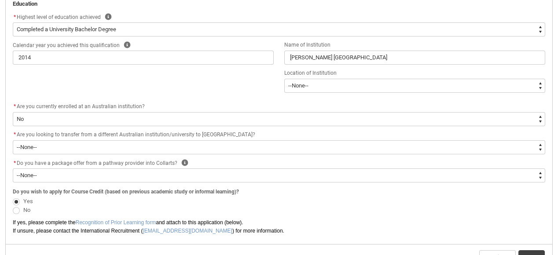
click at [16, 211] on span "REDU_Application_Form_for_Applicant flow" at bounding box center [16, 210] width 7 height 7
click at [13, 206] on input "No" at bounding box center [12, 206] width 0 height 0
click at [363, 209] on span "No" at bounding box center [279, 210] width 533 height 9
click at [18, 211] on span "REDU_Application_Form_for_Applicant flow" at bounding box center [16, 210] width 7 height 7
click at [13, 206] on input "No" at bounding box center [12, 206] width 0 height 0
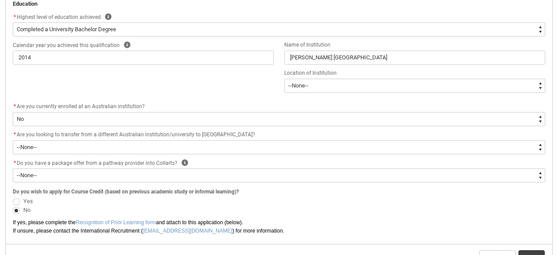
click at [300, 207] on span "No" at bounding box center [279, 210] width 533 height 9
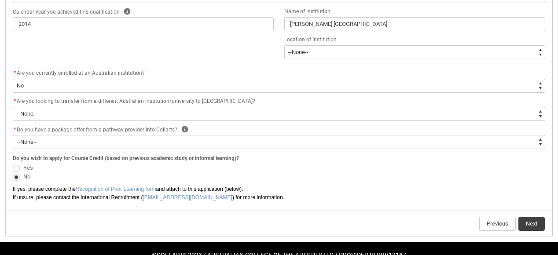
click at [15, 169] on span "REDU_Application_Form_for_Applicant flow" at bounding box center [16, 168] width 7 height 7
click at [13, 163] on input "Yes" at bounding box center [12, 163] width 0 height 0
click at [124, 188] on link "Recognition of Prior Learning form" at bounding box center [116, 189] width 81 height 6
click at [531, 224] on button "Next" at bounding box center [531, 224] width 26 height 14
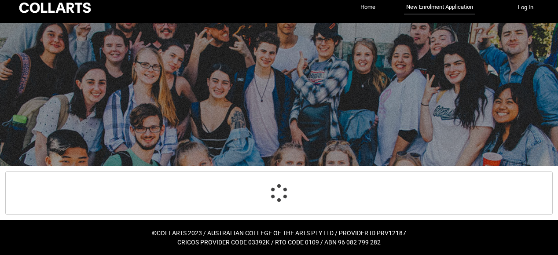
scroll to position [533, 0]
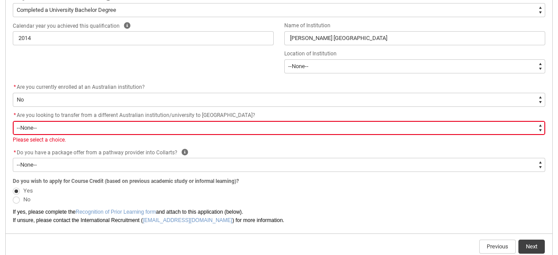
click at [31, 127] on select "--None-- Yes No" at bounding box center [279, 128] width 533 height 14
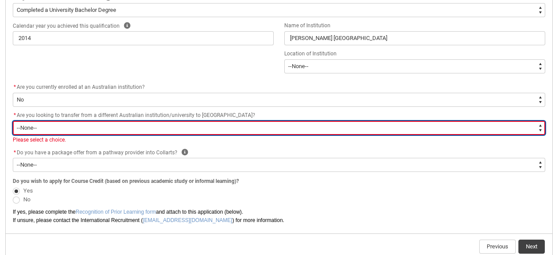
click at [32, 126] on select "--None-- Yes No" at bounding box center [279, 128] width 533 height 14
click at [13, 121] on select "--None-- Yes No" at bounding box center [279, 128] width 533 height 14
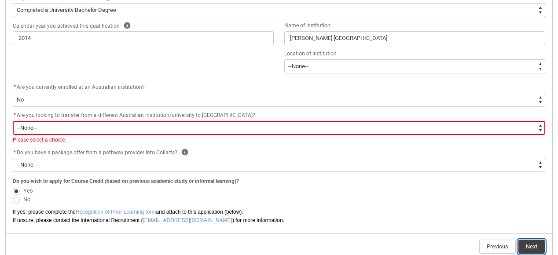
click at [532, 244] on button "Next" at bounding box center [531, 247] width 26 height 14
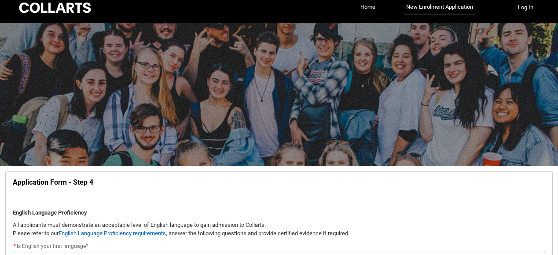
scroll to position [92, 0]
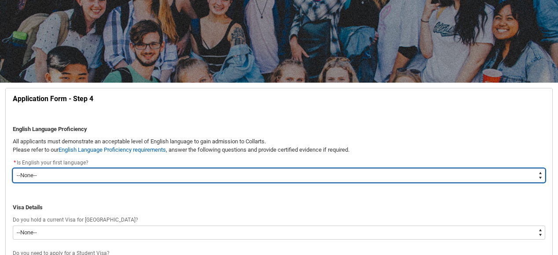
click at [417, 177] on select "--None-- Yes No" at bounding box center [279, 176] width 533 height 14
click at [13, 169] on select "--None-- Yes No" at bounding box center [279, 176] width 533 height 14
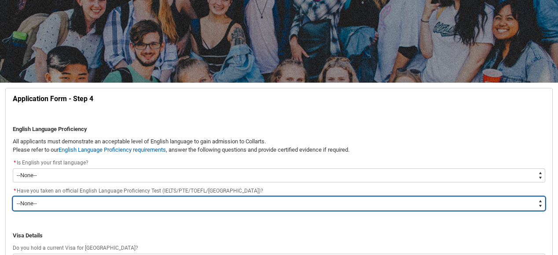
click at [60, 202] on select "--None-- Yes No" at bounding box center [279, 204] width 533 height 14
click at [13, 197] on select "--None-- Yes No" at bounding box center [279, 204] width 533 height 14
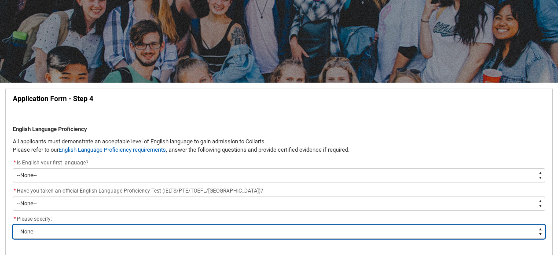
click at [53, 232] on select "--None-- English is my first language I would like to study English with one of…" at bounding box center [279, 232] width 533 height 14
click at [13, 225] on select "--None-- English is my first language I would like to study English with one of…" at bounding box center [279, 232] width 533 height 14
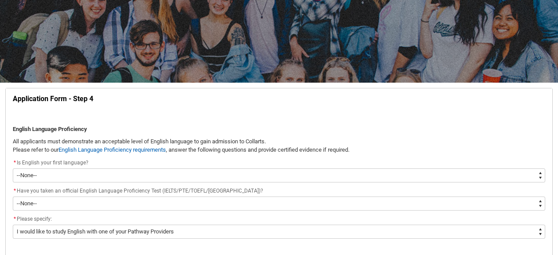
click at [40, 218] on span "Please specify:" at bounding box center [34, 219] width 35 height 6
click at [67, 239] on flowruntime-screen-field "* Please specify: * --None-- English is my first language I would like to study…" at bounding box center [278, 228] width 543 height 28
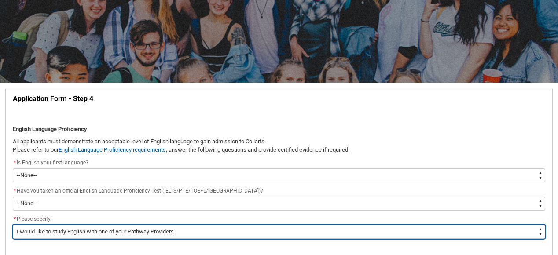
click at [69, 234] on select "--None-- English is my first language I would like to study English with one of…" at bounding box center [279, 232] width 533 height 14
click at [13, 225] on select "--None-- English is my first language I would like to study English with one of…" at bounding box center [279, 232] width 533 height 14
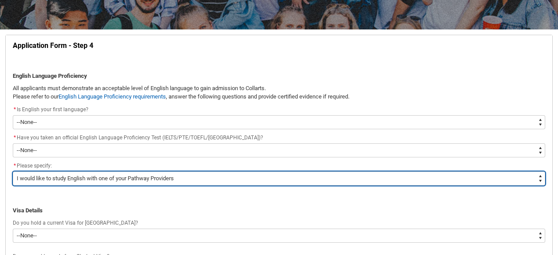
scroll to position [166, 0]
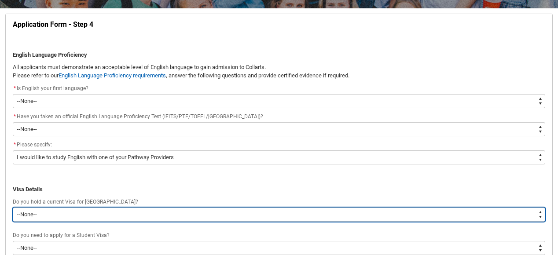
click at [55, 214] on select "--None-- Yes No" at bounding box center [279, 215] width 533 height 14
click at [13, 208] on select "--None-- Yes No" at bounding box center [279, 215] width 533 height 14
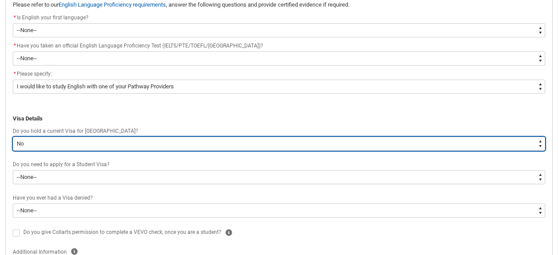
scroll to position [245, 0]
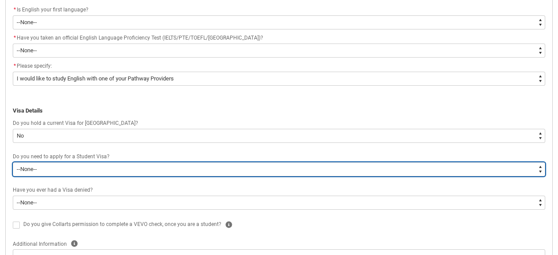
click at [97, 171] on select "--None-- Yes No" at bounding box center [279, 169] width 533 height 14
click at [13, 162] on select "--None-- Yes No" at bounding box center [279, 169] width 533 height 14
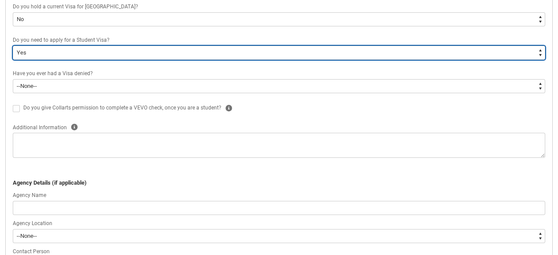
scroll to position [323, 0]
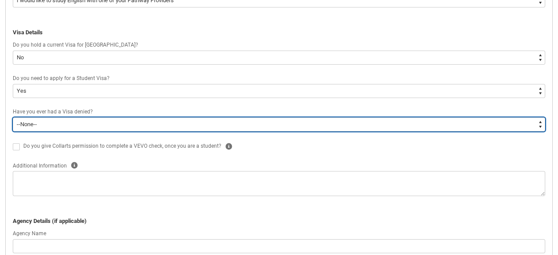
click at [81, 124] on select "--None-- Yes No" at bounding box center [279, 125] width 533 height 14
click at [13, 118] on select "--None-- Yes No" at bounding box center [279, 125] width 533 height 14
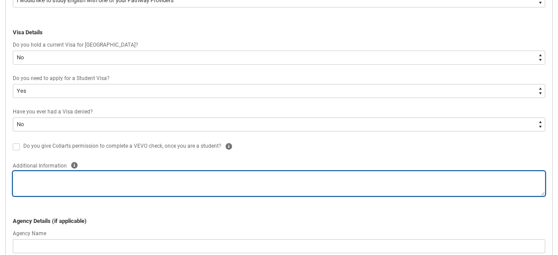
click at [57, 195] on textarea "REDU_Application_Form_for_Applicant flow" at bounding box center [279, 183] width 533 height 25
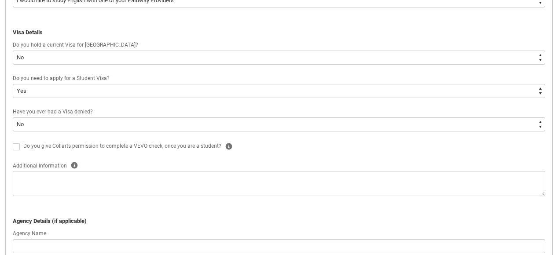
click at [154, 231] on div "Agency Name" at bounding box center [279, 234] width 533 height 11
click at [159, 223] on p "Agency Details (if applicable)" at bounding box center [279, 221] width 533 height 9
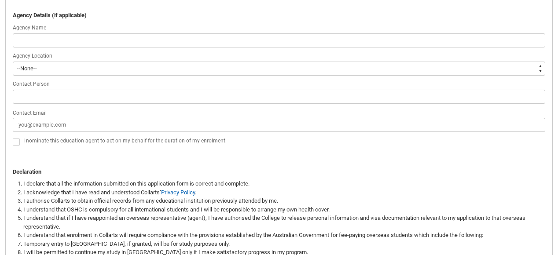
scroll to position [474, 0]
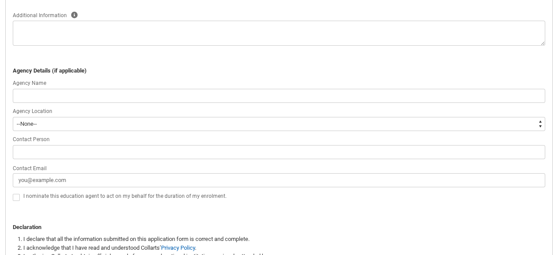
click at [13, 197] on span "REDU_Application_Form_for_Applicant flow" at bounding box center [16, 197] width 7 height 7
click at [13, 193] on input "REDU_Application_Form_for_Applicant flow" at bounding box center [12, 192] width 0 height 0
click at [13, 197] on span "REDU_Application_Form_for_Applicant flow" at bounding box center [16, 197] width 7 height 7
click at [13, 193] on input "REDU_Application_Form_for_Applicant flow" at bounding box center [12, 192] width 0 height 0
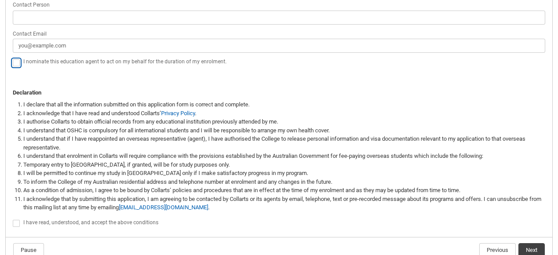
scroll to position [653, 0]
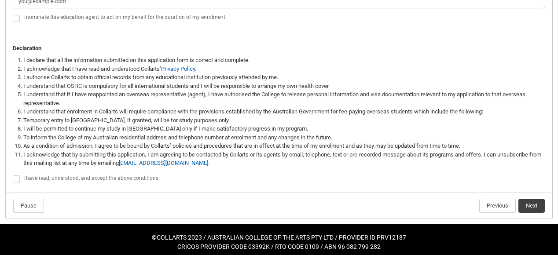
click at [17, 178] on span "REDU_Application_Form_for_Applicant flow" at bounding box center [16, 179] width 7 height 7
click at [13, 175] on input "REDU_Application_Form_for_Applicant flow" at bounding box center [12, 174] width 0 height 0
click at [527, 206] on button "Next" at bounding box center [531, 206] width 26 height 14
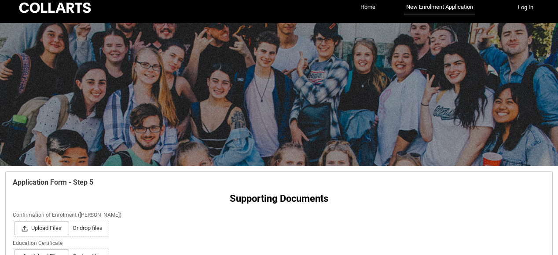
scroll to position [92, 0]
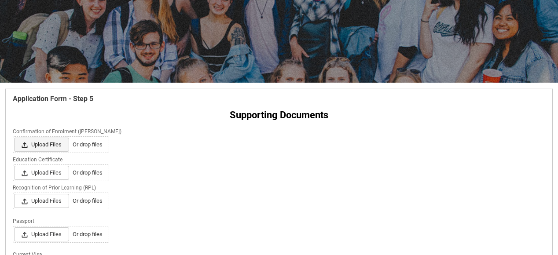
click at [52, 146] on span "Upload Files" at bounding box center [41, 145] width 55 height 14
click at [14, 138] on input "Upload Files Or drop files" at bounding box center [14, 137] width 0 height 0
click at [52, 173] on span "Upload Files" at bounding box center [41, 173] width 55 height 14
click at [14, 166] on input "Upload Files Or drop files" at bounding box center [14, 165] width 0 height 0
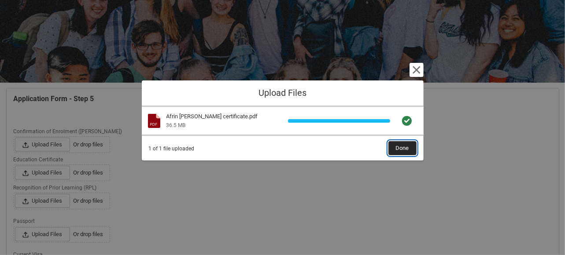
click at [405, 147] on span "Done" at bounding box center [402, 148] width 13 height 13
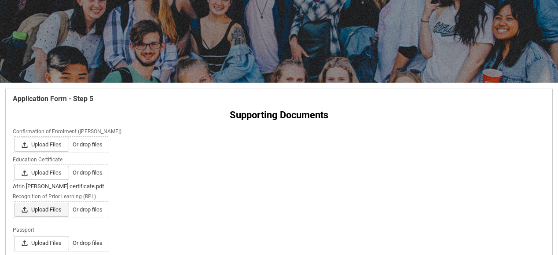
click at [50, 206] on span "Upload Files" at bounding box center [41, 210] width 55 height 14
click at [14, 203] on input "Upload Files Or drop files" at bounding box center [14, 202] width 0 height 0
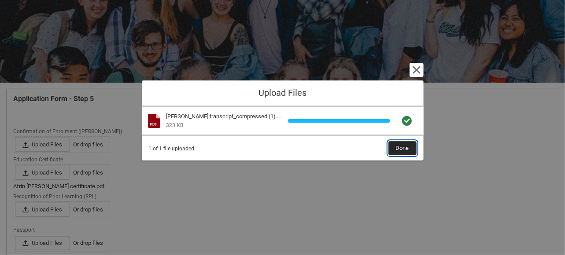
click at [399, 145] on span "Done" at bounding box center [402, 148] width 13 height 13
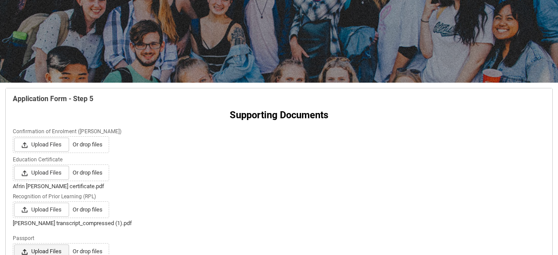
click at [50, 253] on span "Upload Files" at bounding box center [41, 252] width 55 height 14
click at [14, 245] on input "Upload Files Or drop files" at bounding box center [14, 244] width 0 height 0
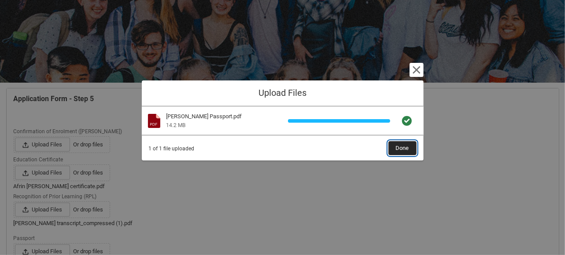
click at [401, 151] on span "Done" at bounding box center [402, 148] width 13 height 13
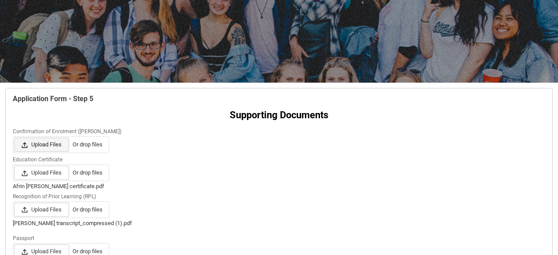
click at [52, 143] on span "Upload Files" at bounding box center [41, 145] width 55 height 14
click at [14, 138] on input "Upload Files Or drop files" at bounding box center [14, 137] width 0 height 0
click at [171, 154] on lightning-input "Education Certificate Upload Files Or drop files" at bounding box center [279, 167] width 533 height 27
click at [50, 141] on span "Upload Files" at bounding box center [41, 145] width 55 height 14
click at [14, 138] on input "Upload Files Or drop files" at bounding box center [14, 137] width 0 height 0
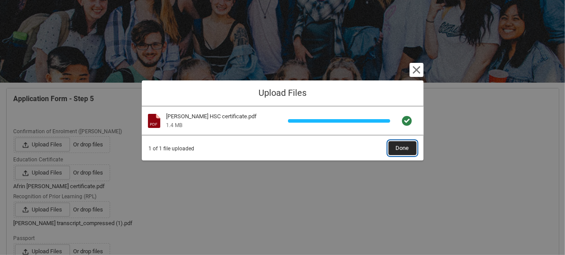
click at [399, 148] on span "Done" at bounding box center [402, 148] width 13 height 13
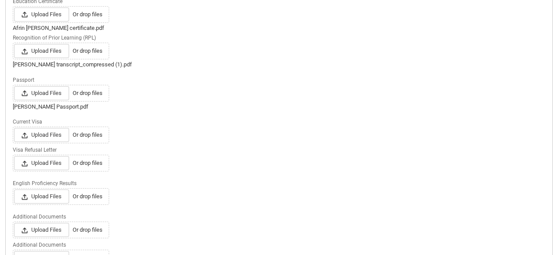
scroll to position [272, 0]
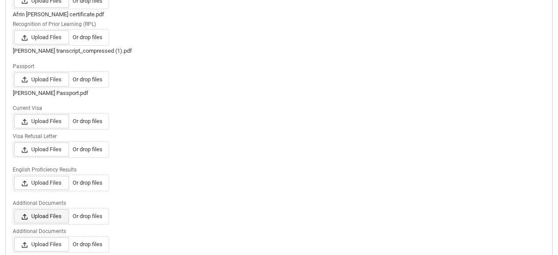
click at [49, 215] on span "Upload Files" at bounding box center [41, 216] width 55 height 14
click at [14, 209] on input "Upload Files Or drop files" at bounding box center [14, 209] width 0 height 0
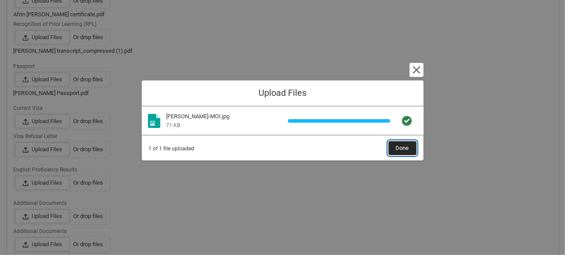
click at [403, 151] on span "Done" at bounding box center [402, 148] width 13 height 13
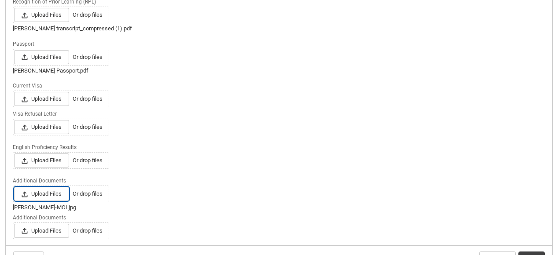
scroll to position [316, 0]
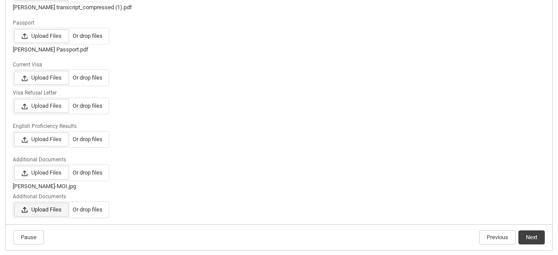
click at [42, 209] on span "Upload Files" at bounding box center [41, 210] width 55 height 14
click at [14, 203] on input "Upload Files Or drop files" at bounding box center [14, 202] width 0 height 0
click at [46, 205] on span "Upload Files" at bounding box center [41, 210] width 55 height 14
click at [14, 203] on input "Upload Files Or drop files" at bounding box center [14, 202] width 0 height 0
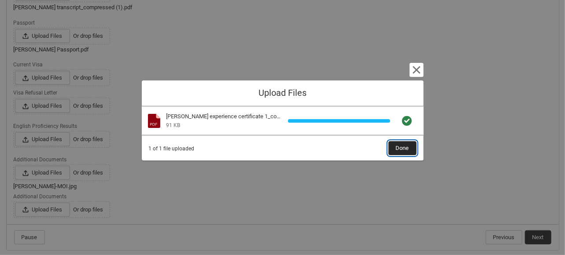
click at [407, 150] on span "Done" at bounding box center [402, 148] width 13 height 13
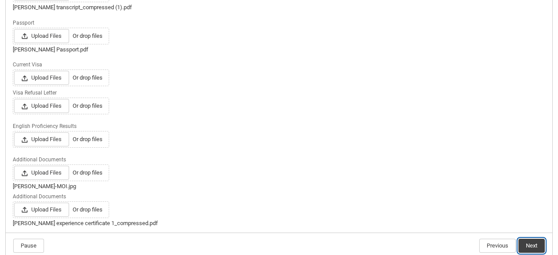
click at [536, 240] on button "Next" at bounding box center [531, 246] width 26 height 14
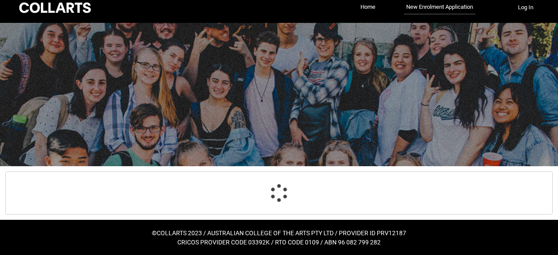
scroll to position [12, 0]
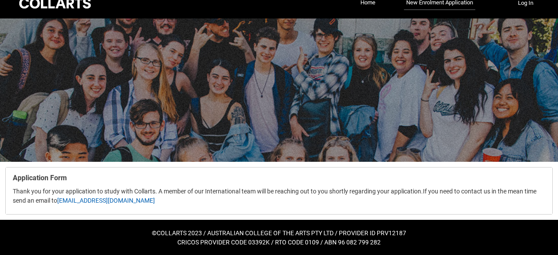
click at [295, 211] on flowruntime-lwc-body "Application Form Thank you for your application to study with Collarts. A membe…" at bounding box center [279, 191] width 547 height 47
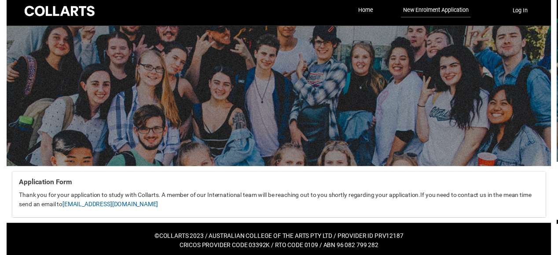
scroll to position [7, 0]
